Goal: Use online tool/utility: Utilize a website feature to perform a specific function

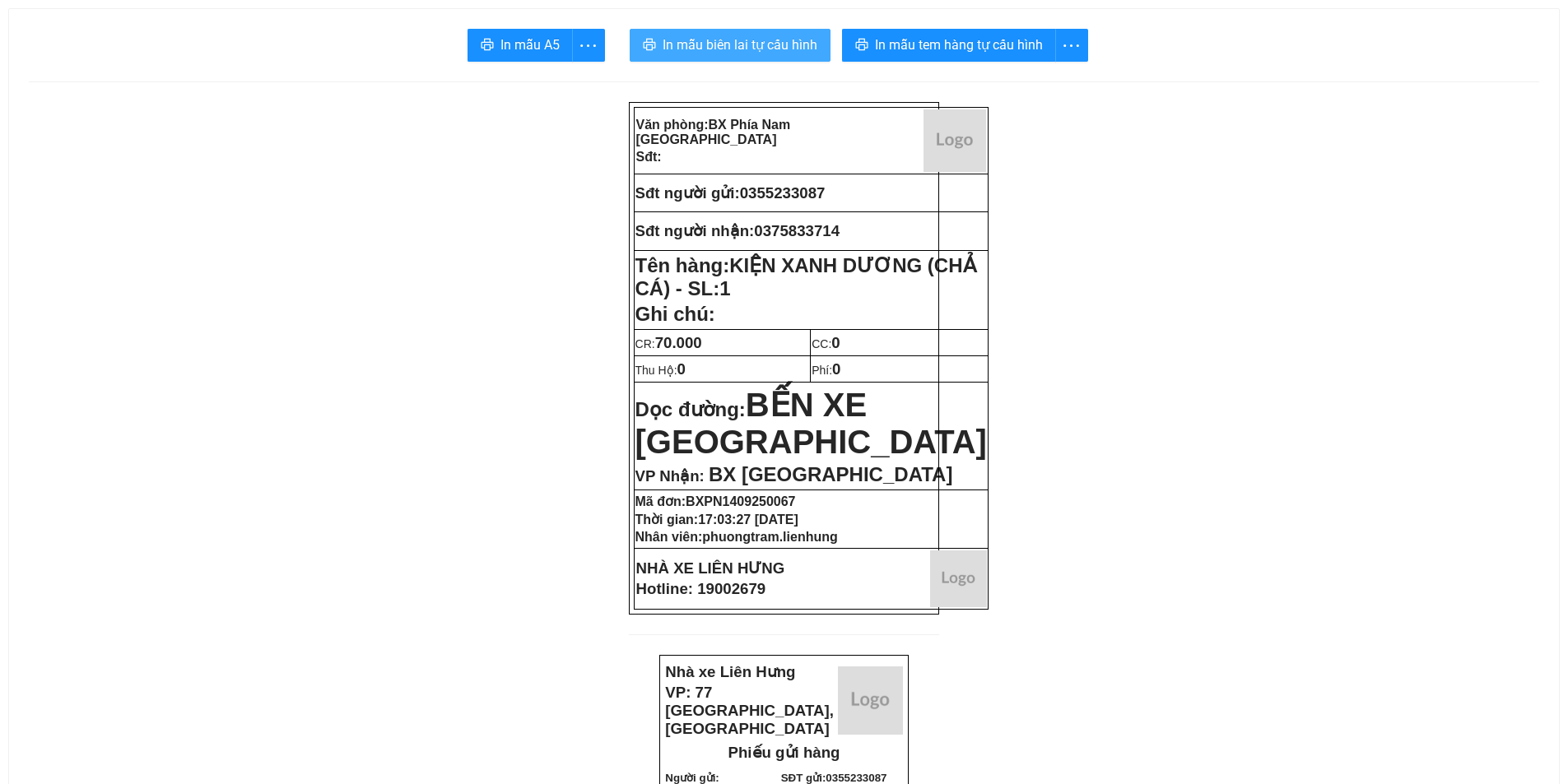
click at [696, 48] on span "In mẫu biên lai tự cấu hình" at bounding box center [740, 45] width 155 height 21
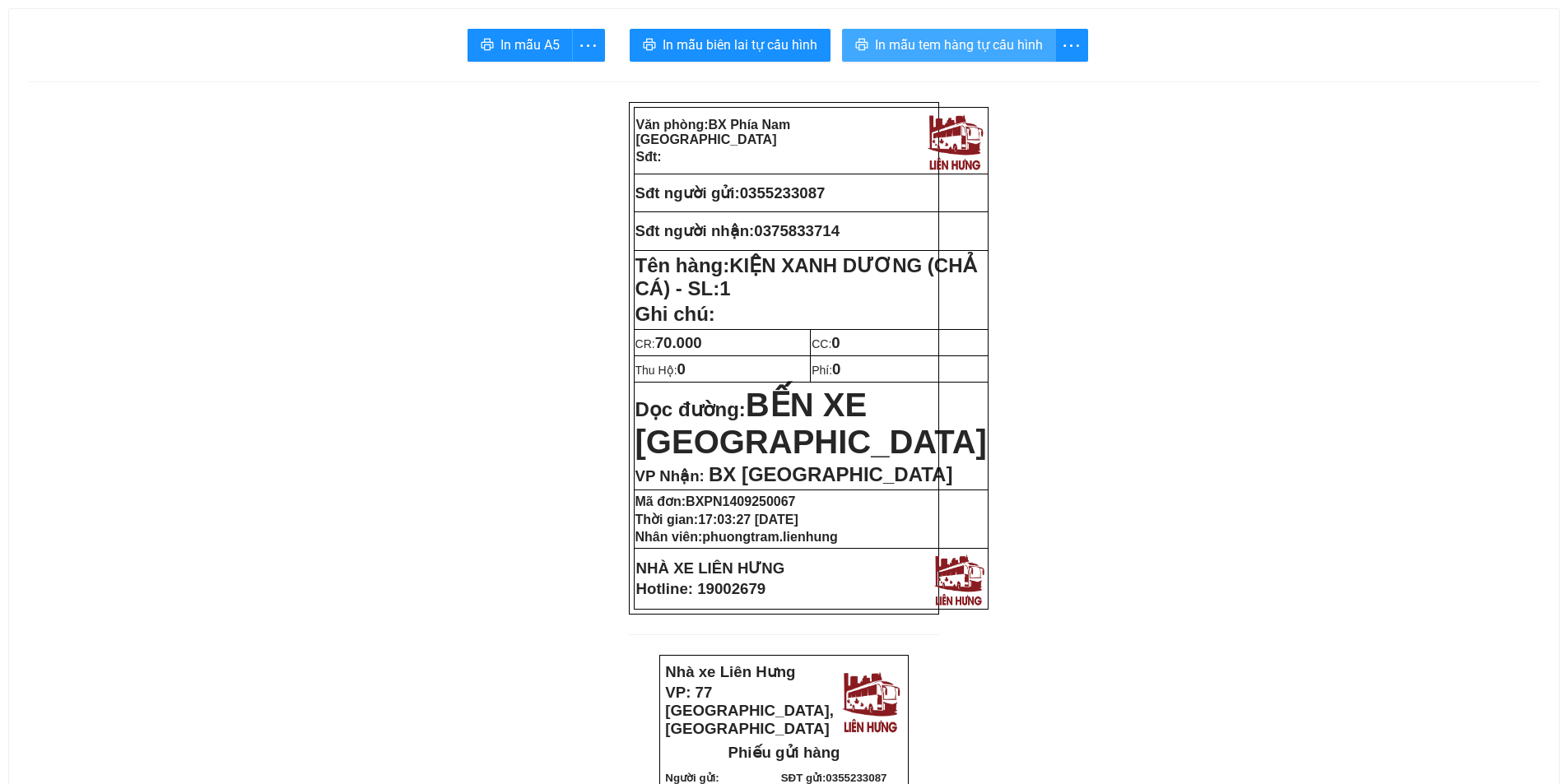
click at [912, 38] on span "In mẫu tem hàng tự cấu hình" at bounding box center [958, 45] width 168 height 21
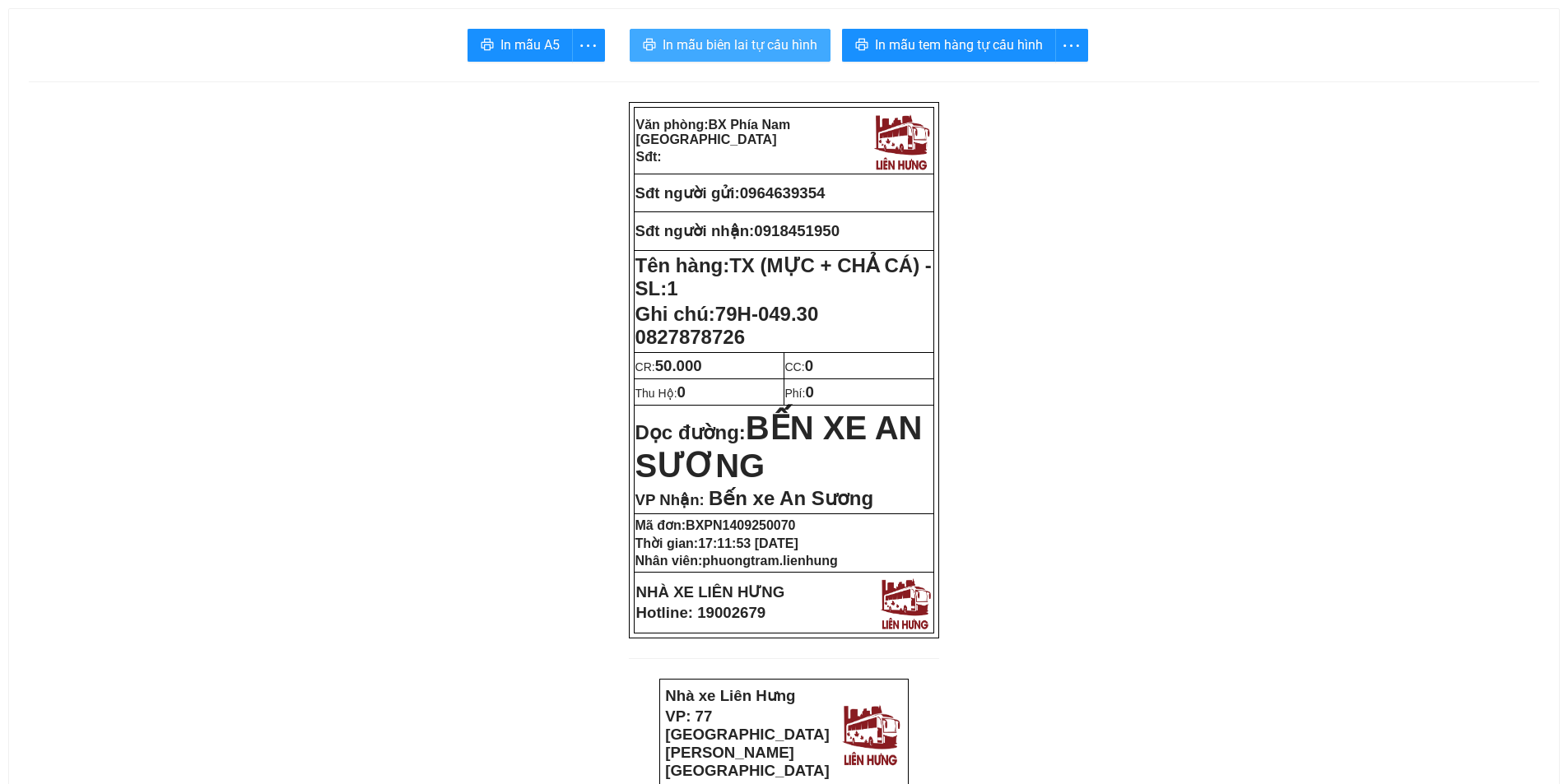
click at [742, 46] on span "In mẫu biên lai tự cấu hình" at bounding box center [740, 45] width 155 height 21
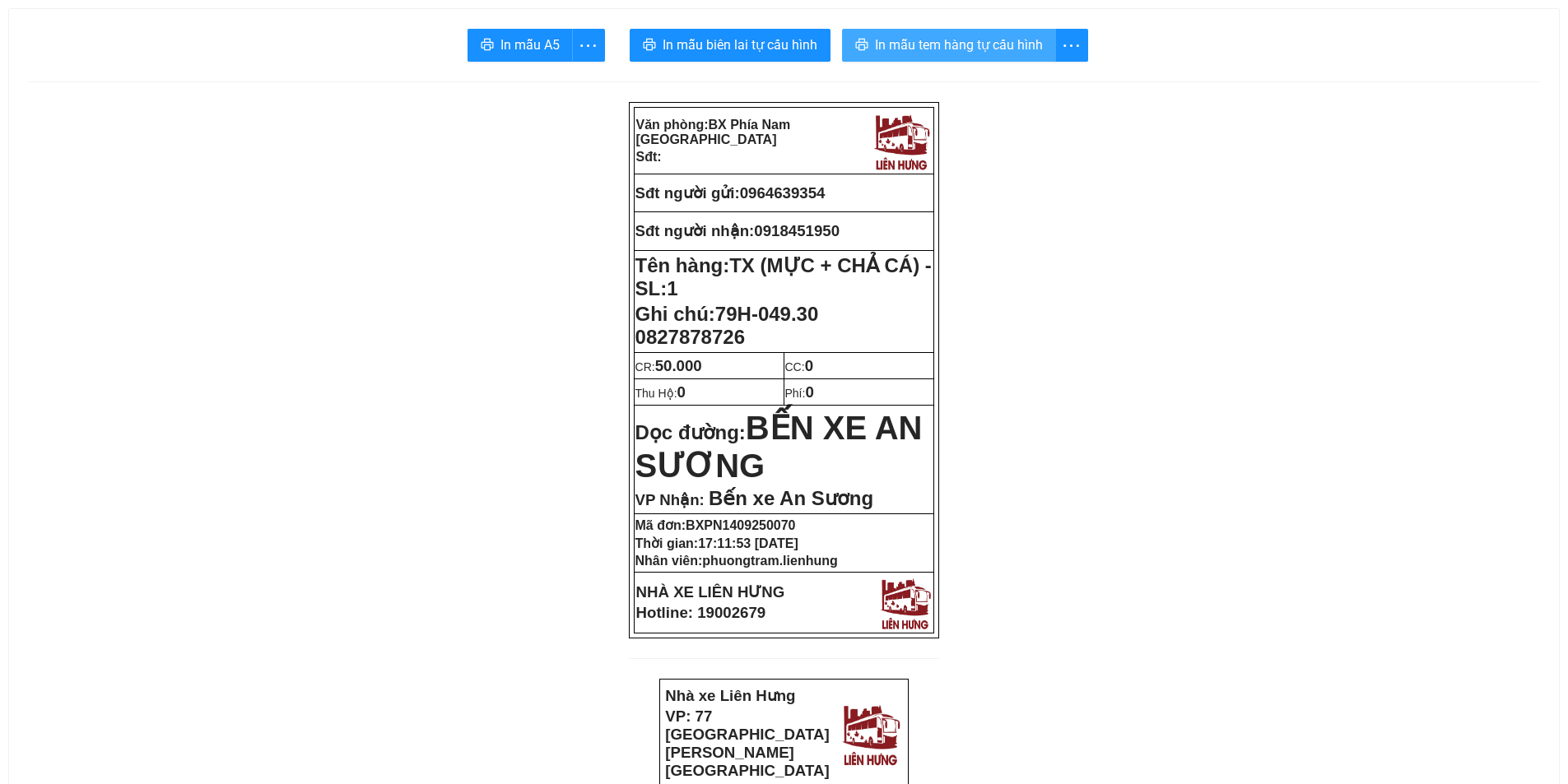
click at [952, 52] on span "In mẫu tem hàng tự cấu hình" at bounding box center [958, 45] width 168 height 21
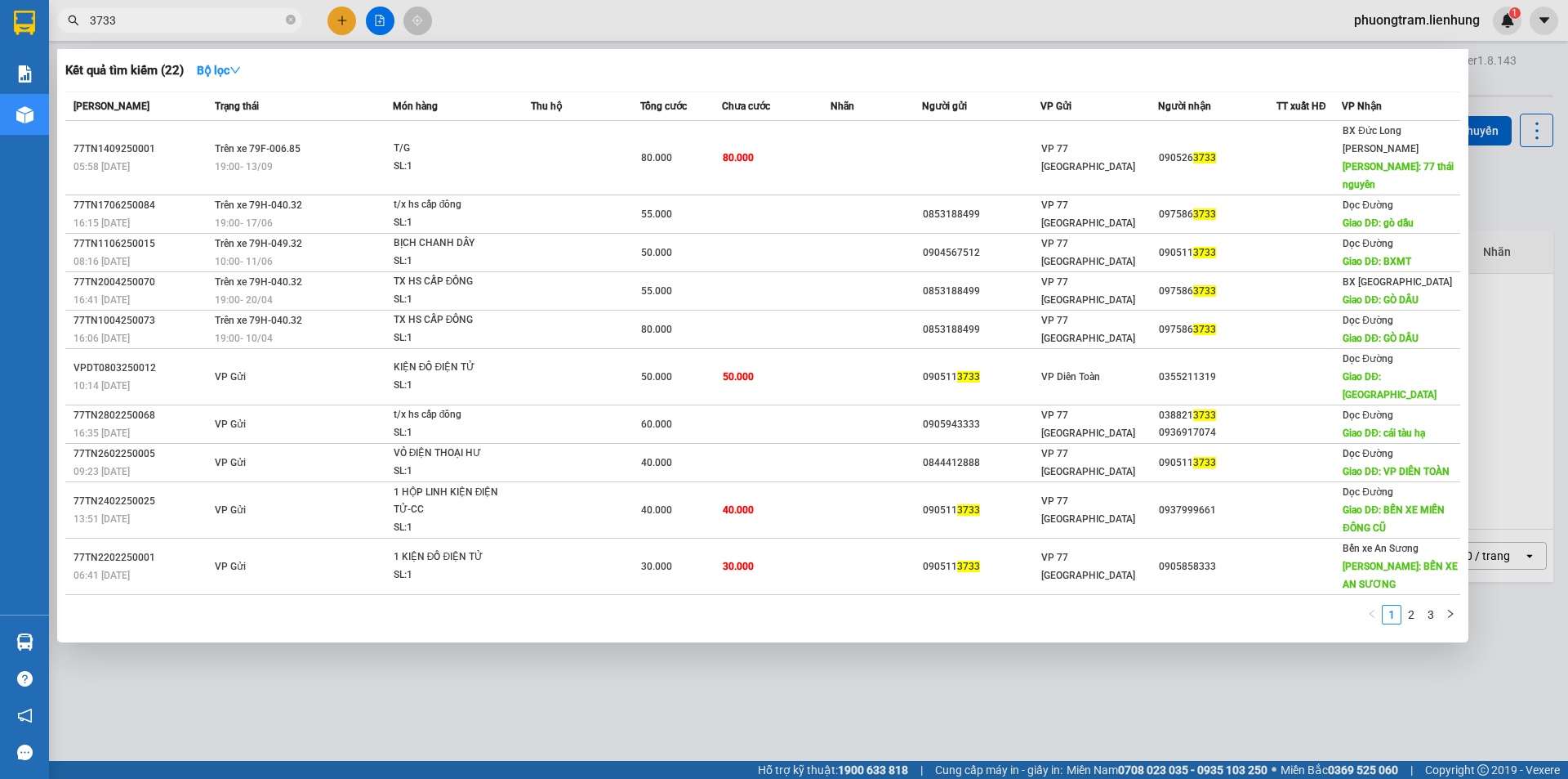
click at [186, 14] on input "3733" at bounding box center [185, 21] width 193 height 18
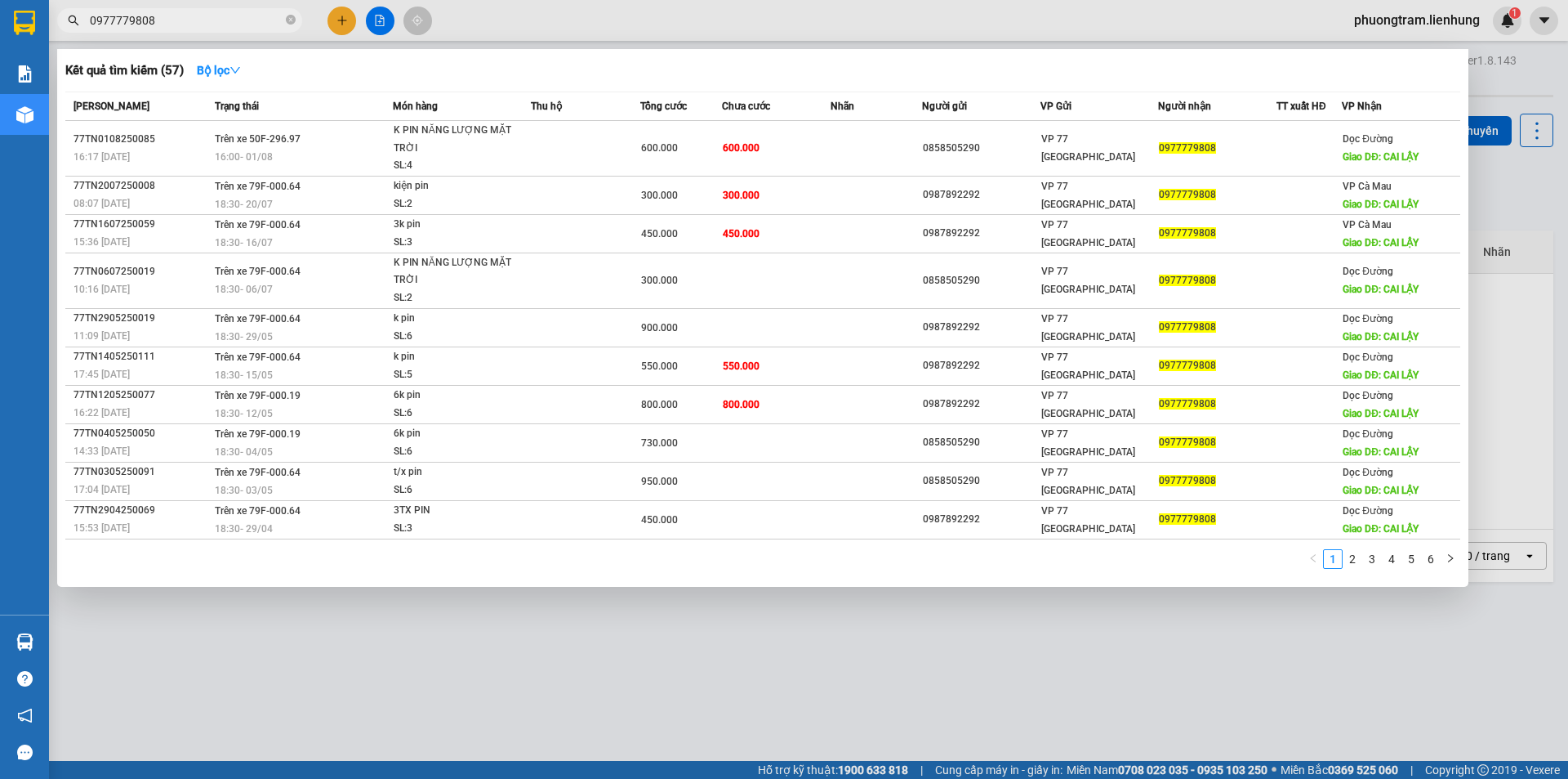
type input "0977779808"
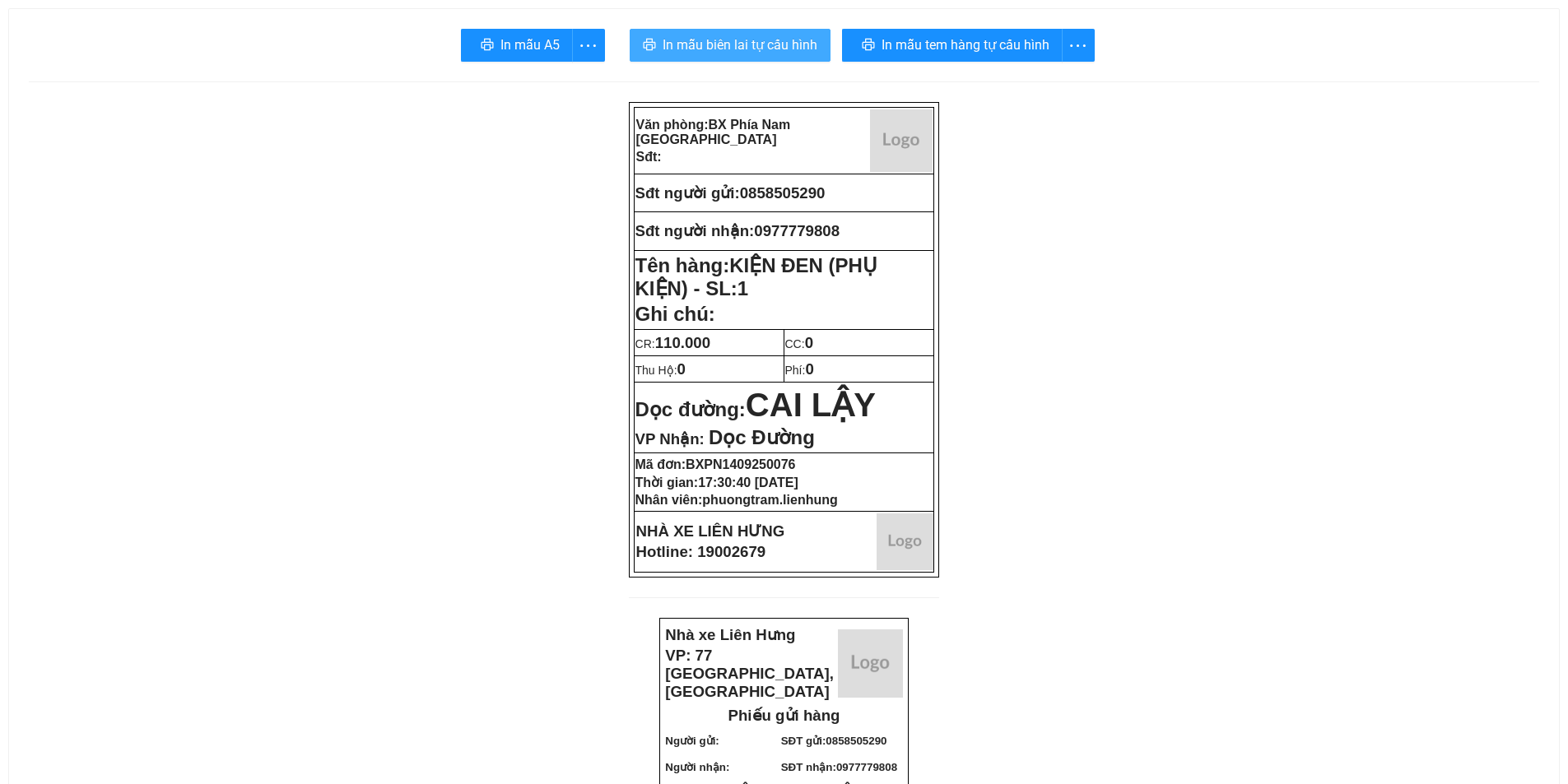
click at [723, 55] on span "In mẫu biên lai tự cấu hình" at bounding box center [740, 45] width 155 height 21
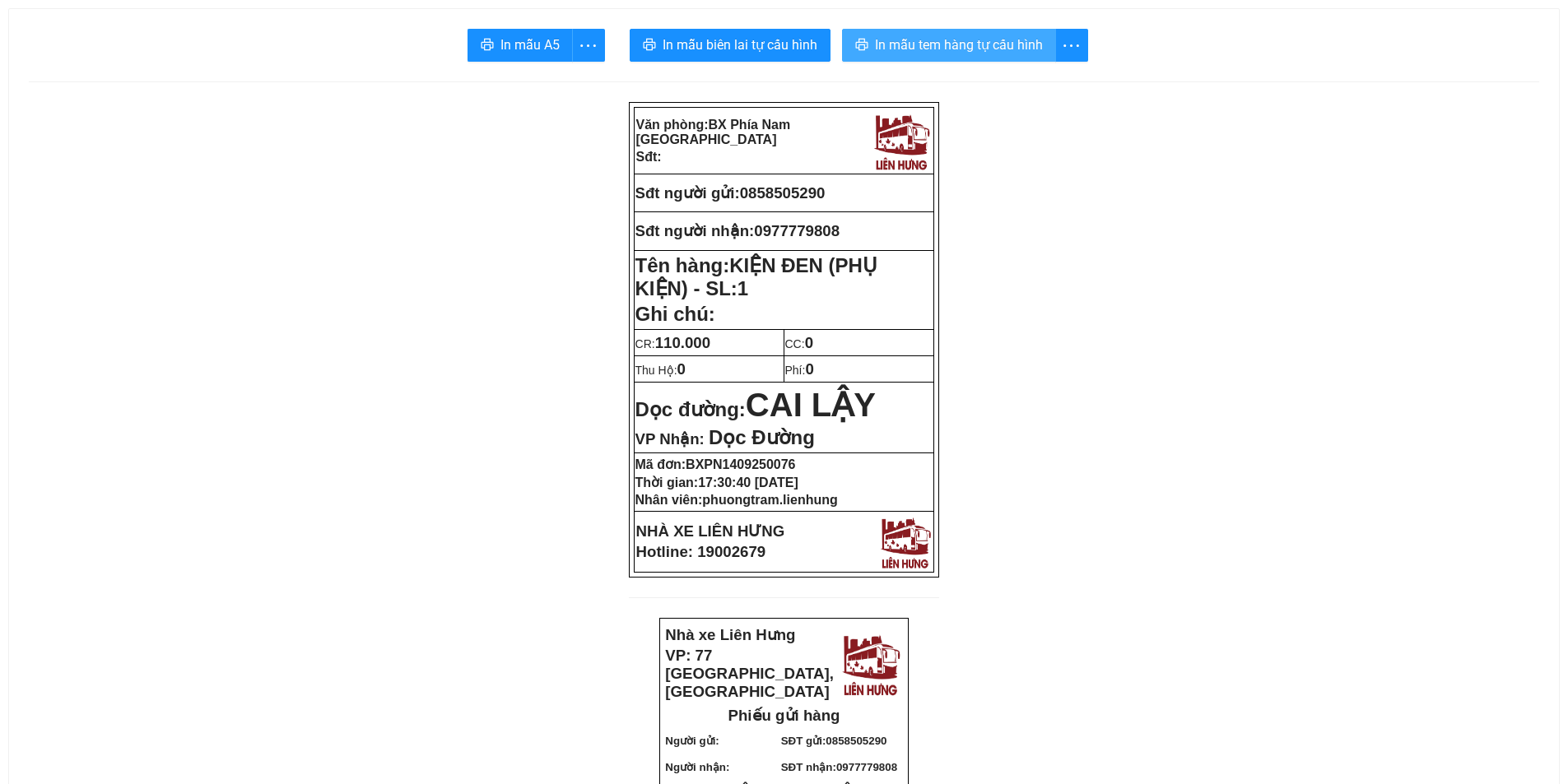
click at [981, 43] on span "In mẫu tem hàng tự cấu hình" at bounding box center [958, 45] width 168 height 21
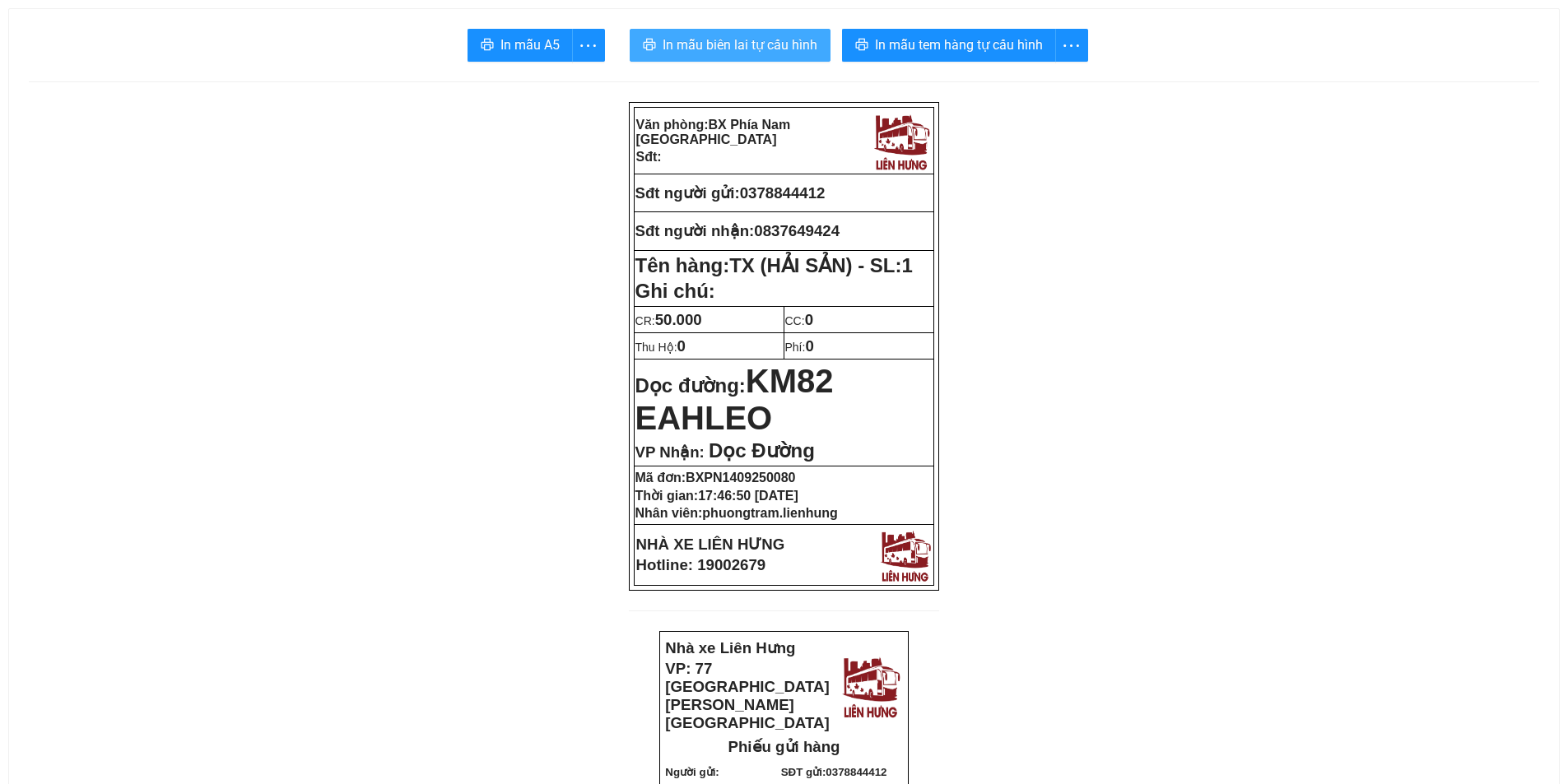
click at [764, 56] on span "In mẫu biên lai tự cấu hình" at bounding box center [740, 45] width 155 height 21
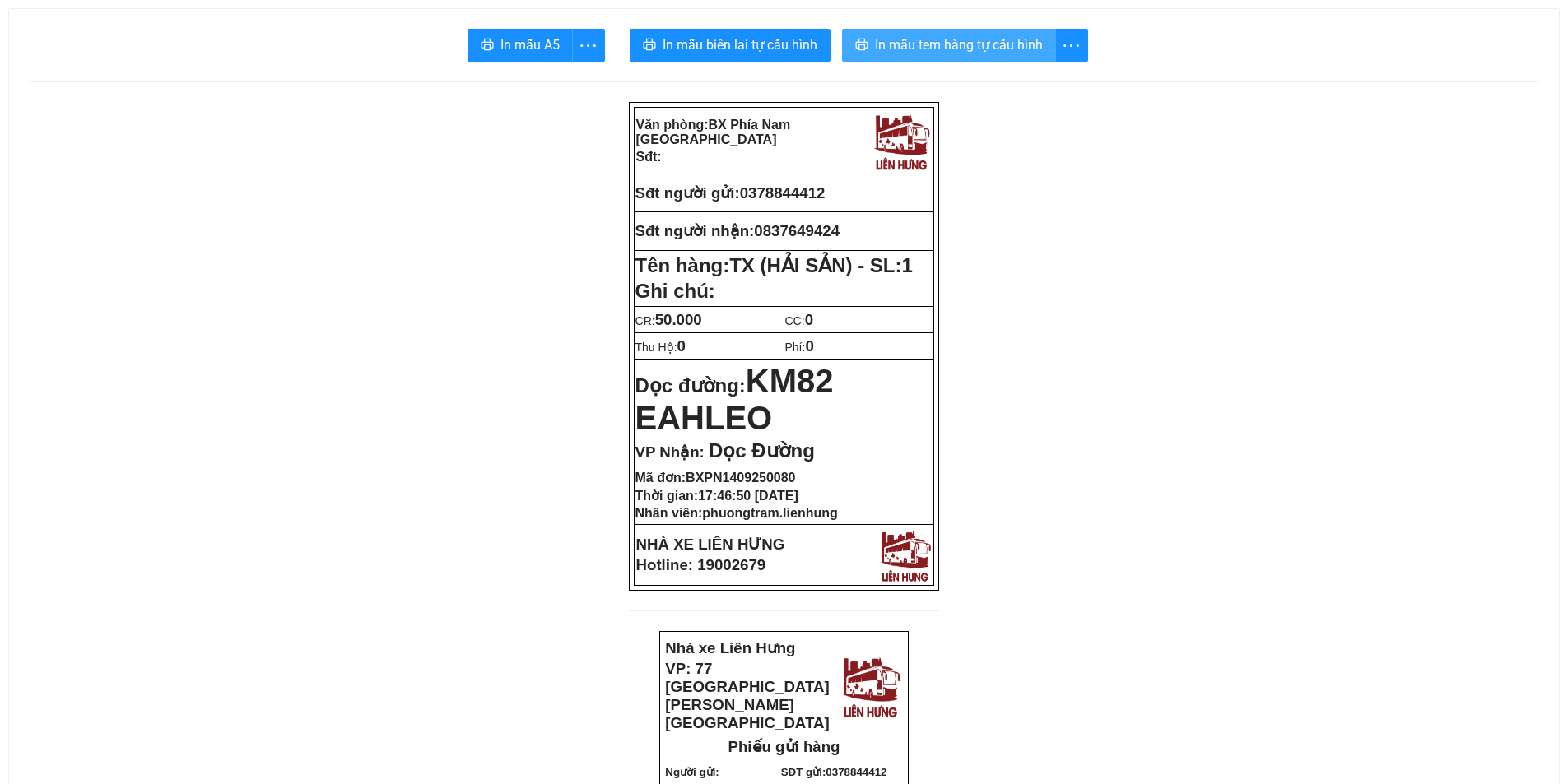
click at [906, 48] on span "In mẫu tem hàng tự cấu hình" at bounding box center [958, 45] width 168 height 21
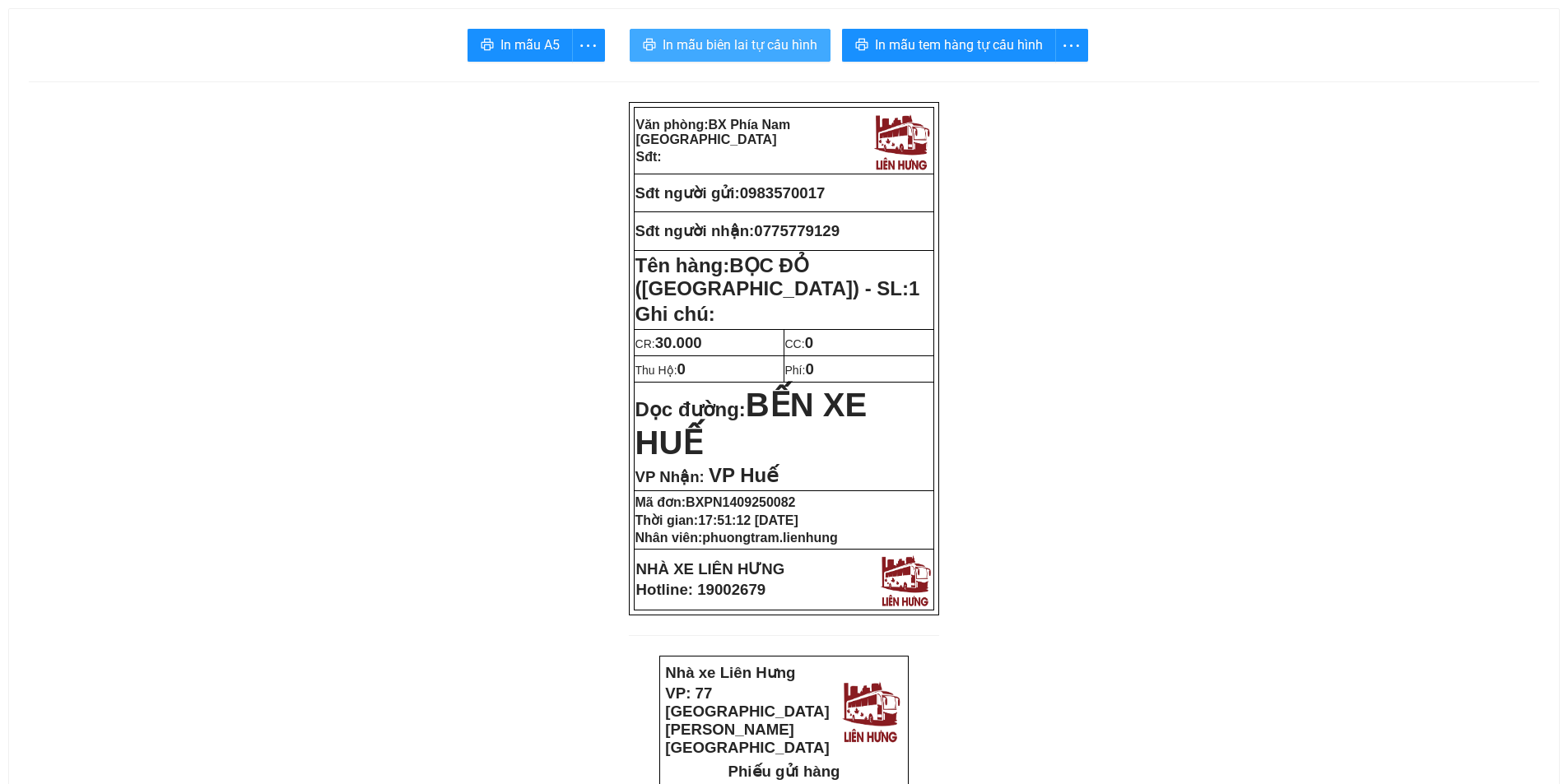
click at [710, 41] on span "In mẫu biên lai tự cấu hình" at bounding box center [740, 45] width 155 height 21
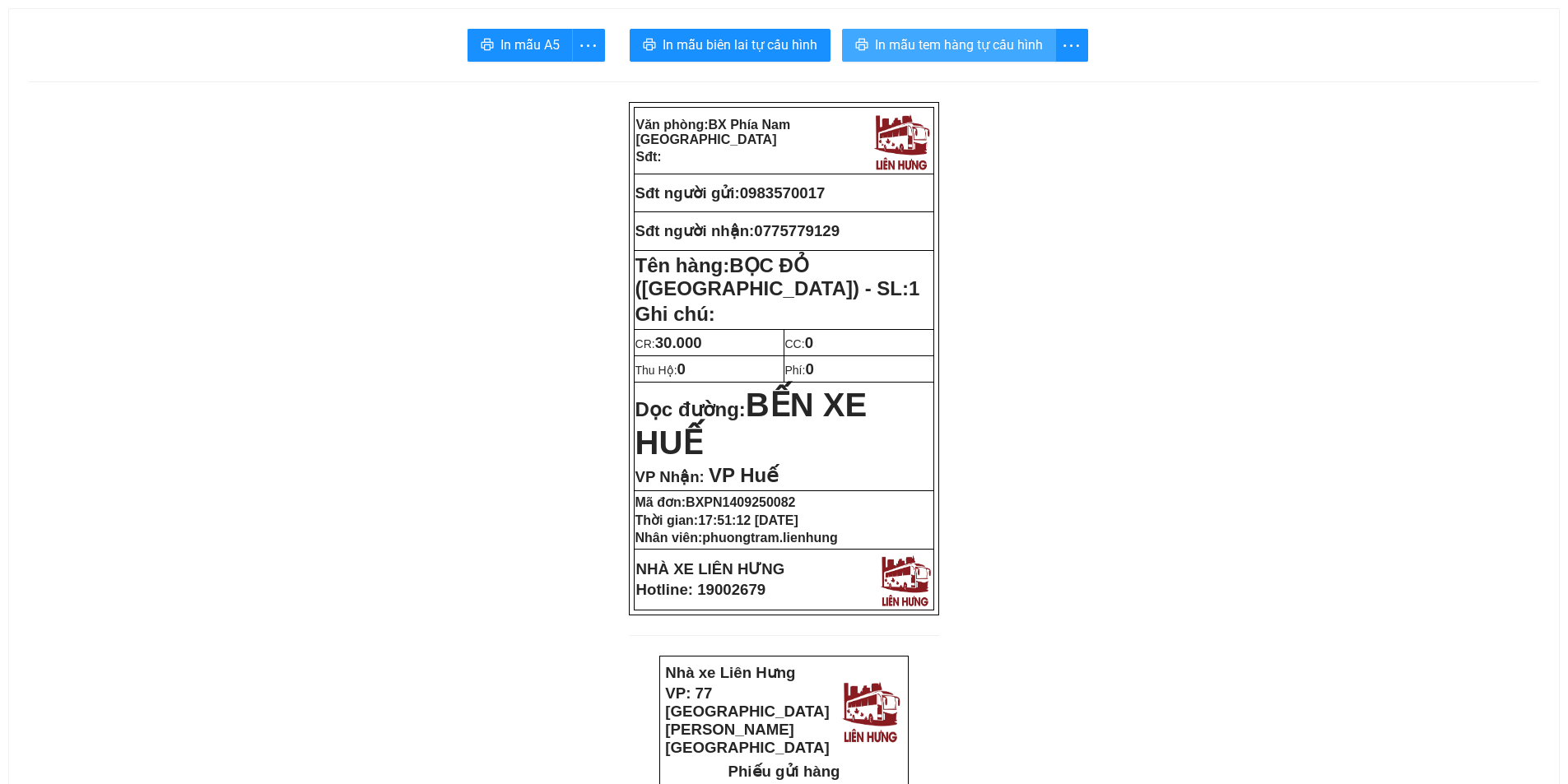
click at [930, 46] on span "In mẫu tem hàng tự cấu hình" at bounding box center [958, 45] width 168 height 21
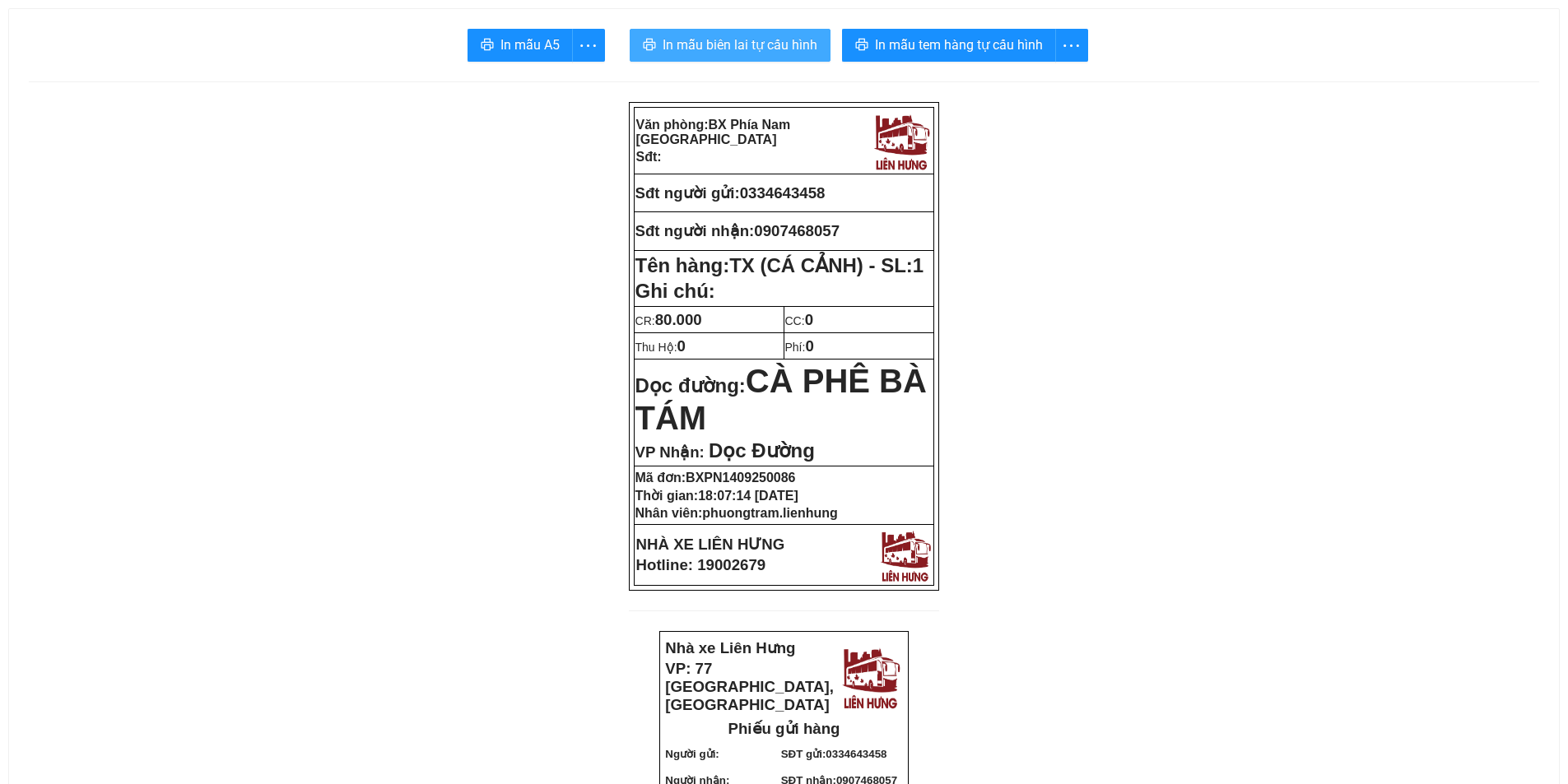
click at [718, 42] on span "In mẫu biên lai tự cấu hình" at bounding box center [740, 45] width 155 height 21
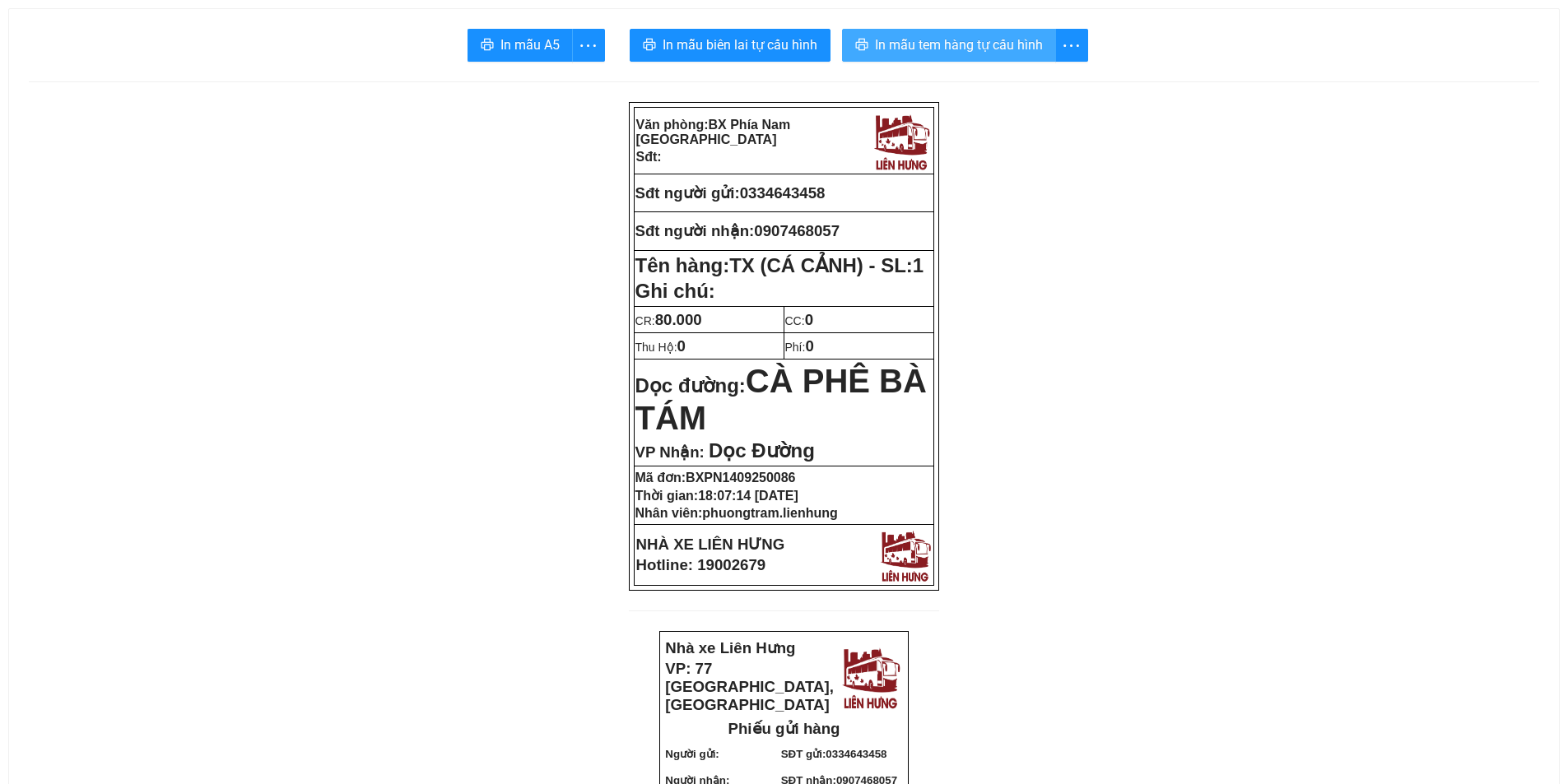
click at [952, 43] on span "In mẫu tem hàng tự cấu hình" at bounding box center [958, 45] width 168 height 21
